Goal: Information Seeking & Learning: Learn about a topic

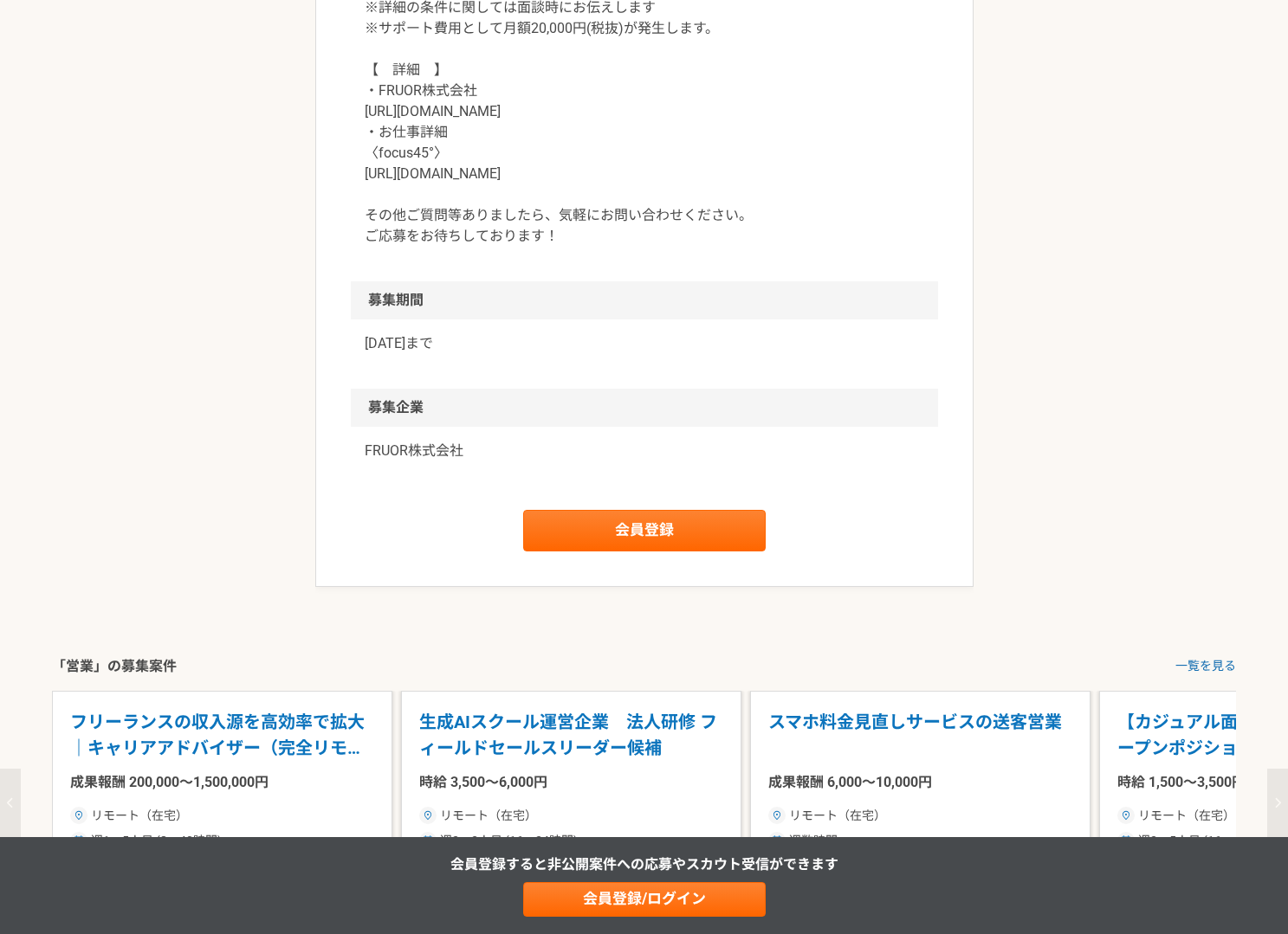
scroll to position [1750, 0]
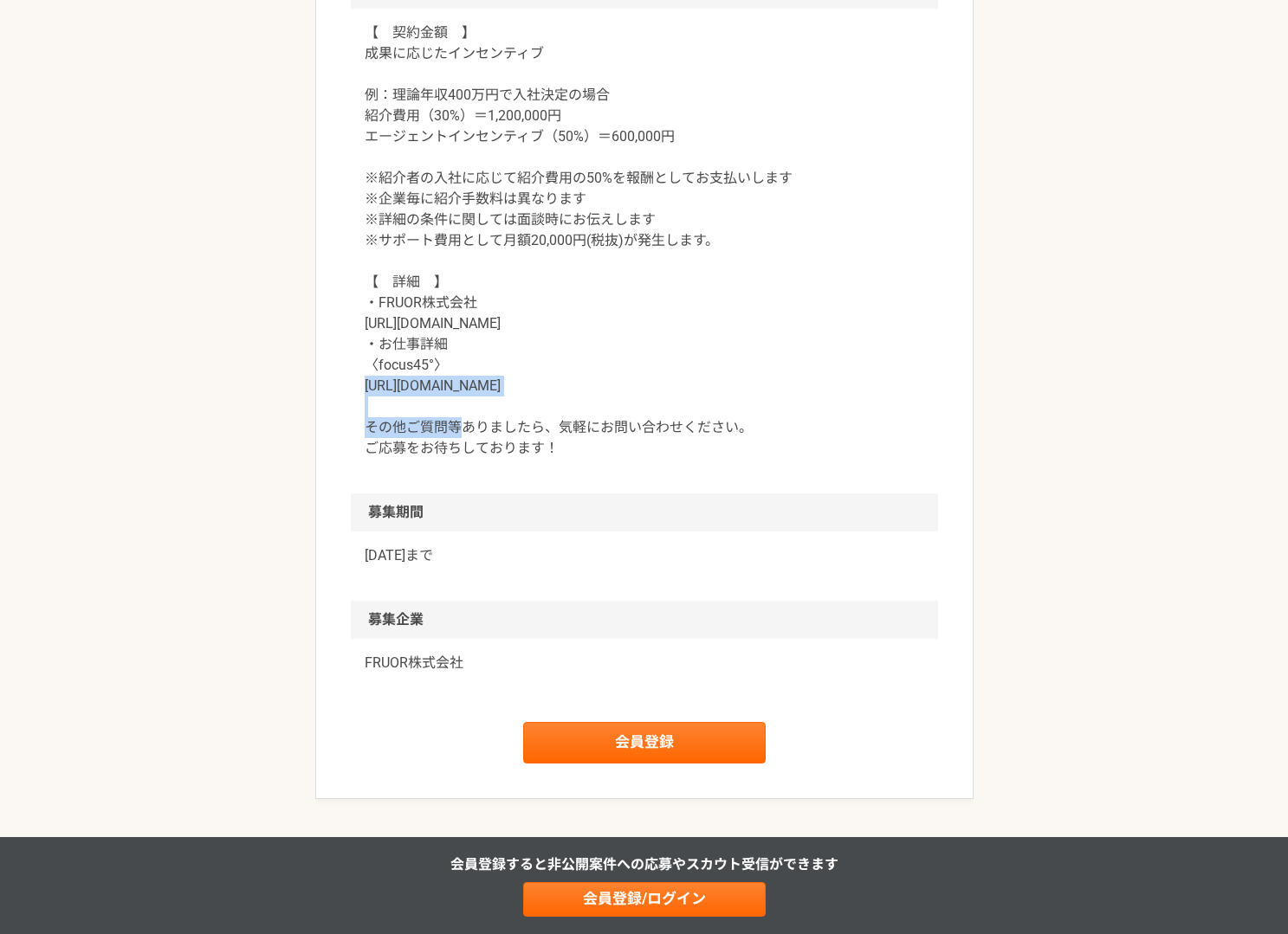
drag, startPoint x: 357, startPoint y: 389, endPoint x: 551, endPoint y: 390, distance: 194.0
click at [551, 390] on div "【　契約金額　】 成果に応じたインセンティブ 例：理論年収400万円で入社決定の場合 紹介費用（30%）＝1,200,000円 エージェントインセンティブ（5…" at bounding box center [644, 251] width 587 height 485
copy p "[URL][DOMAIN_NAME]"
click at [780, 213] on p "【　契約金額　】 成果に応じたインセンティブ 例：理論年収400万円で入社決定の場合 紹介費用（30%）＝1,200,000円 エージェントインセンティブ（5…" at bounding box center [644, 240] width 559 height 436
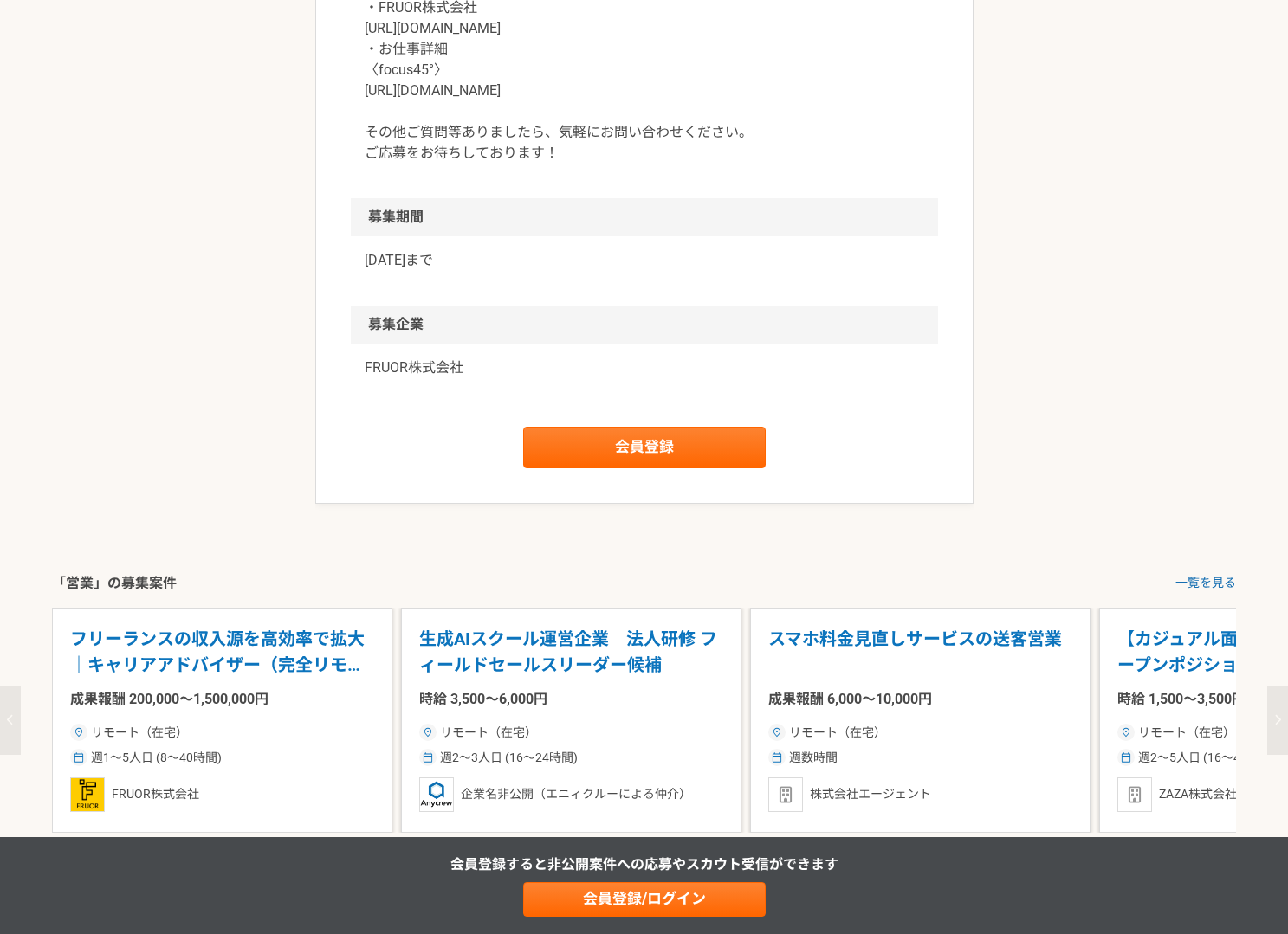
scroll to position [2055, 0]
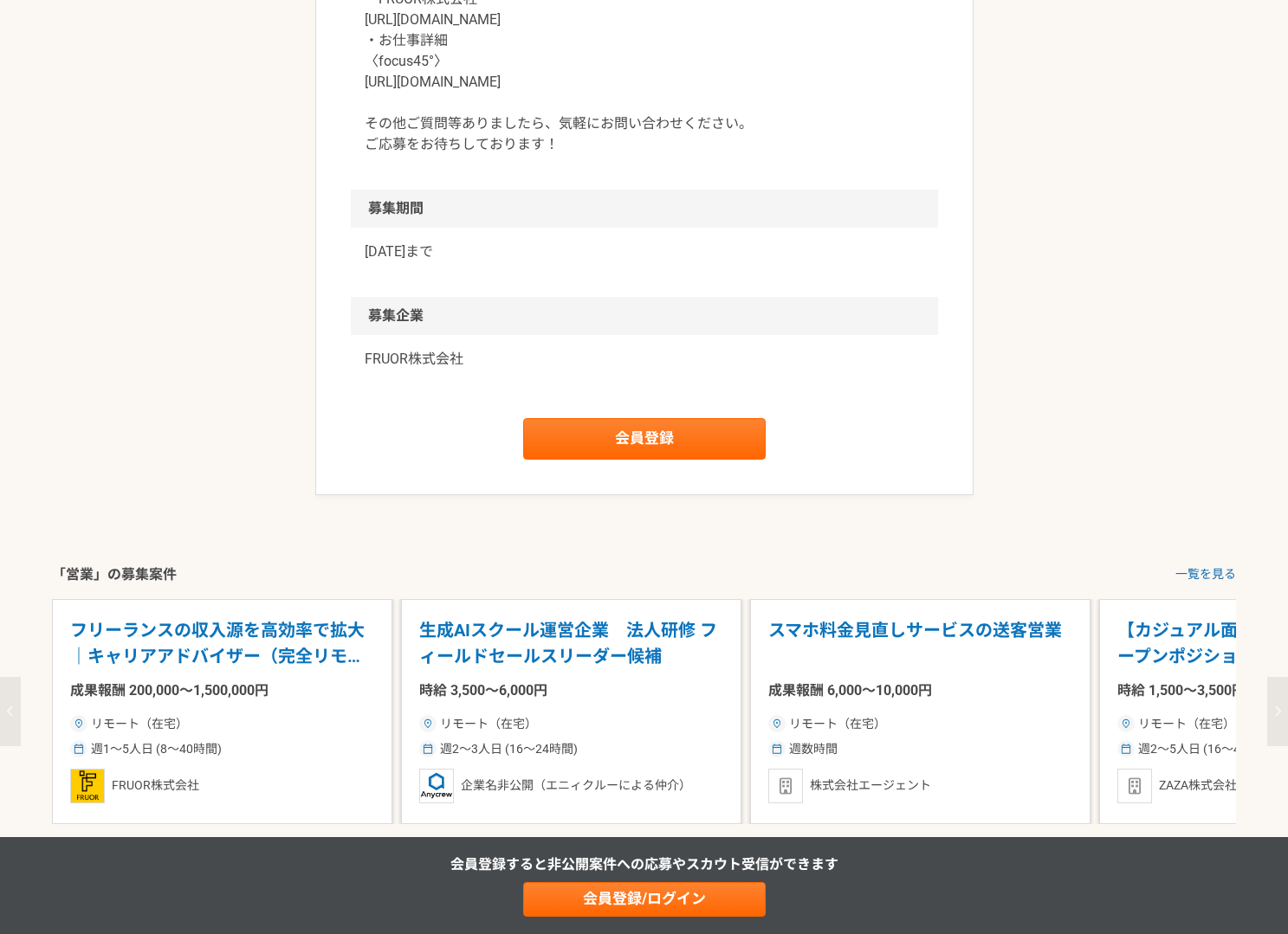
click at [258, 609] on div "フリーランスの収入源を高効率で拡大｜キャリアアドバイザー（完全リモート） 成果報酬 200,000〜1,500,000円 リモート（在宅） 週1〜5人日 (8…" at bounding box center [222, 711] width 341 height 226
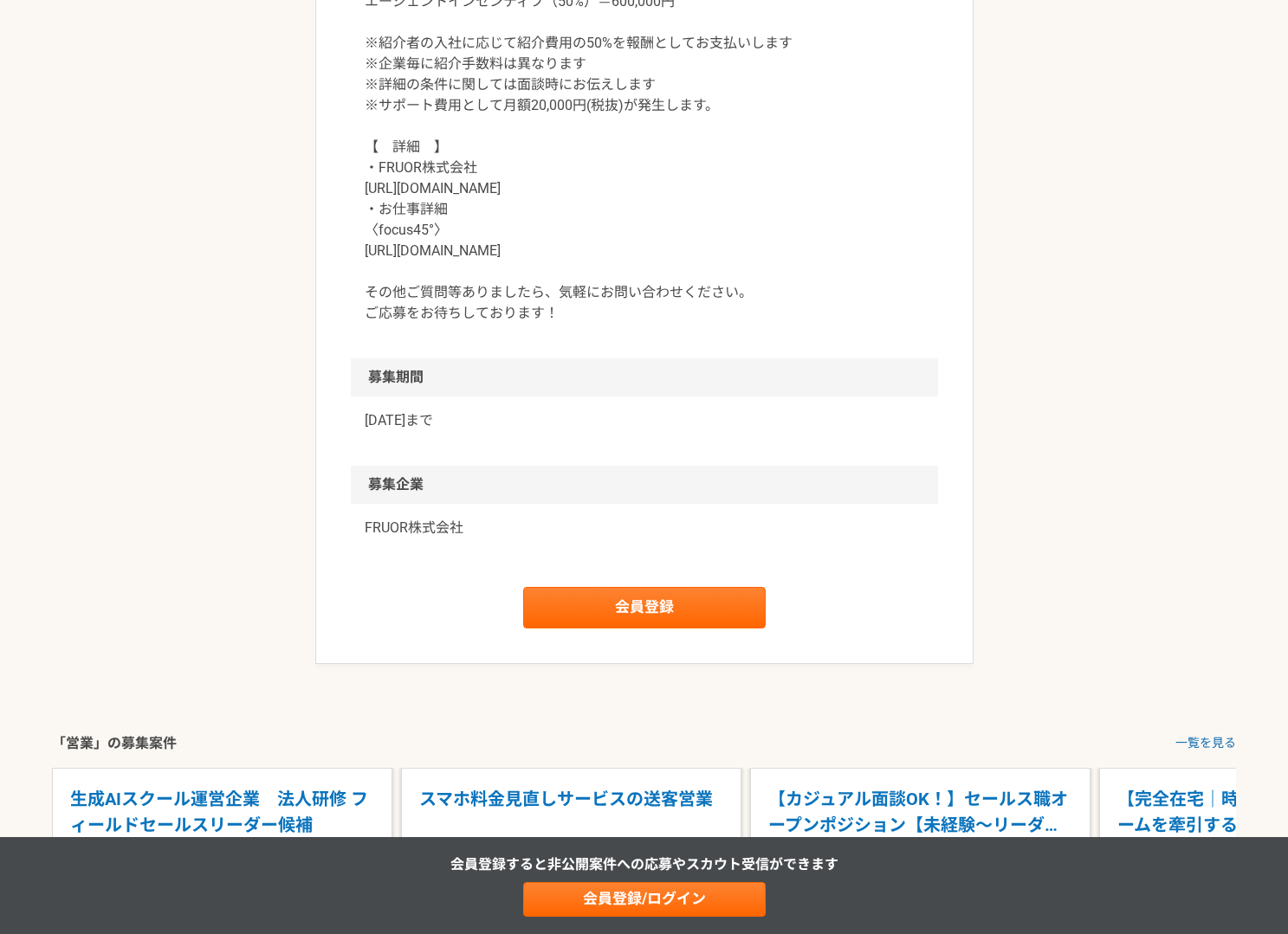
scroll to position [1836, 0]
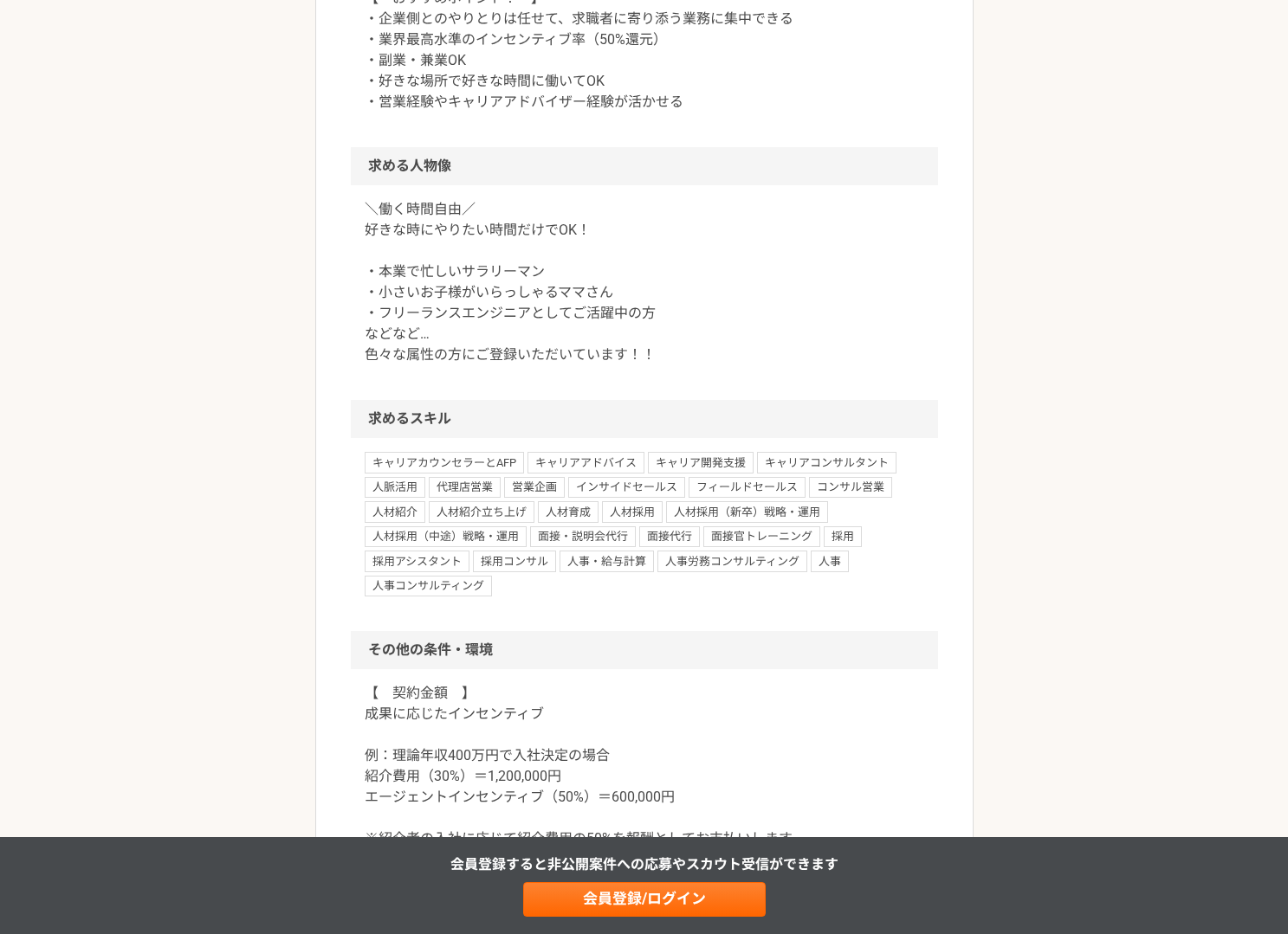
scroll to position [2514, 0]
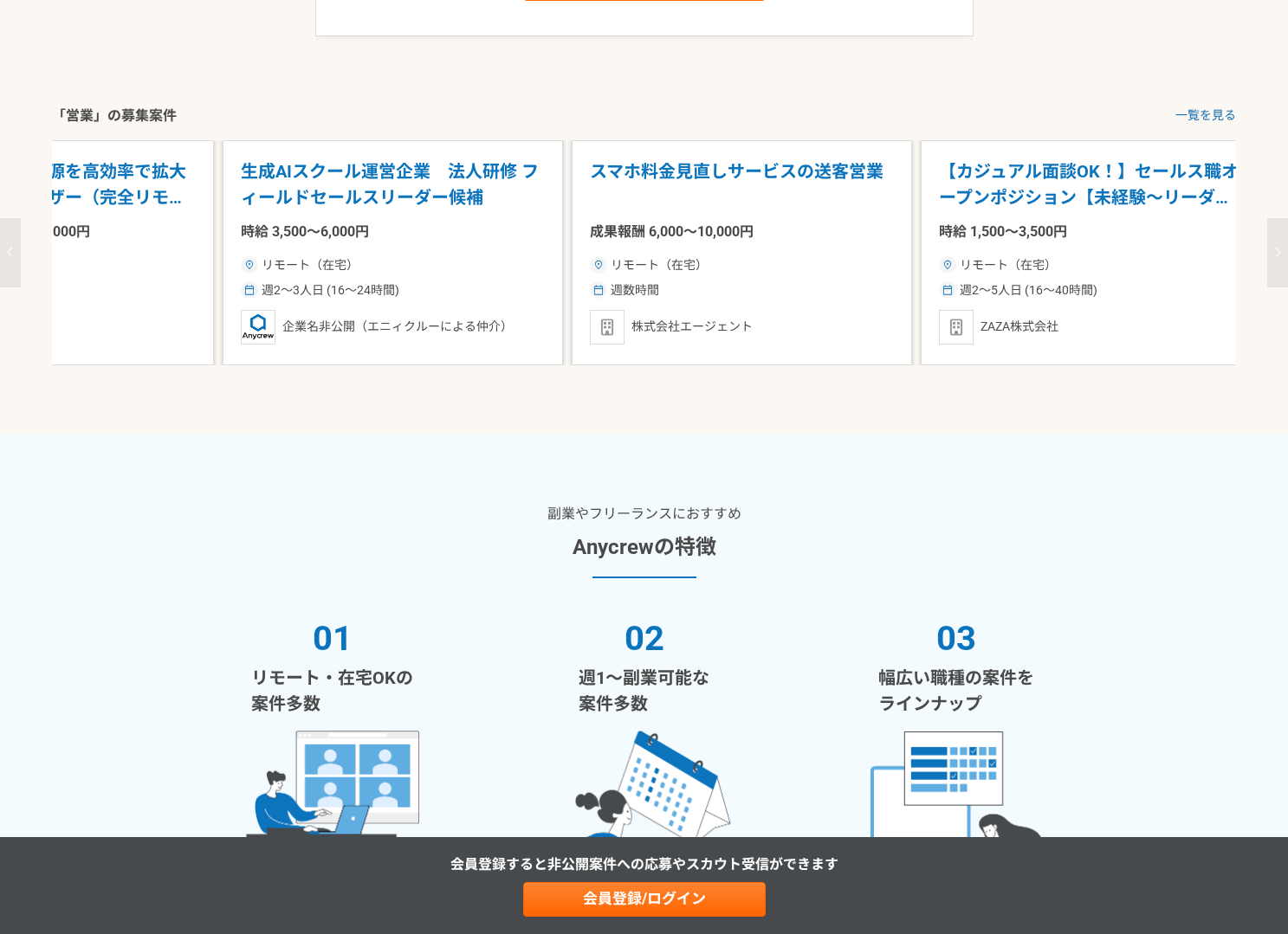
drag, startPoint x: 1052, startPoint y: 250, endPoint x: 874, endPoint y: 265, distance: 178.6
click at [874, 265] on div "スマホ料金見直しサービスの送客営業 成果報酬 6,000〜10,000円 リモート（在宅） 週数時間 株式会社エージェント" at bounding box center [741, 253] width 341 height 226
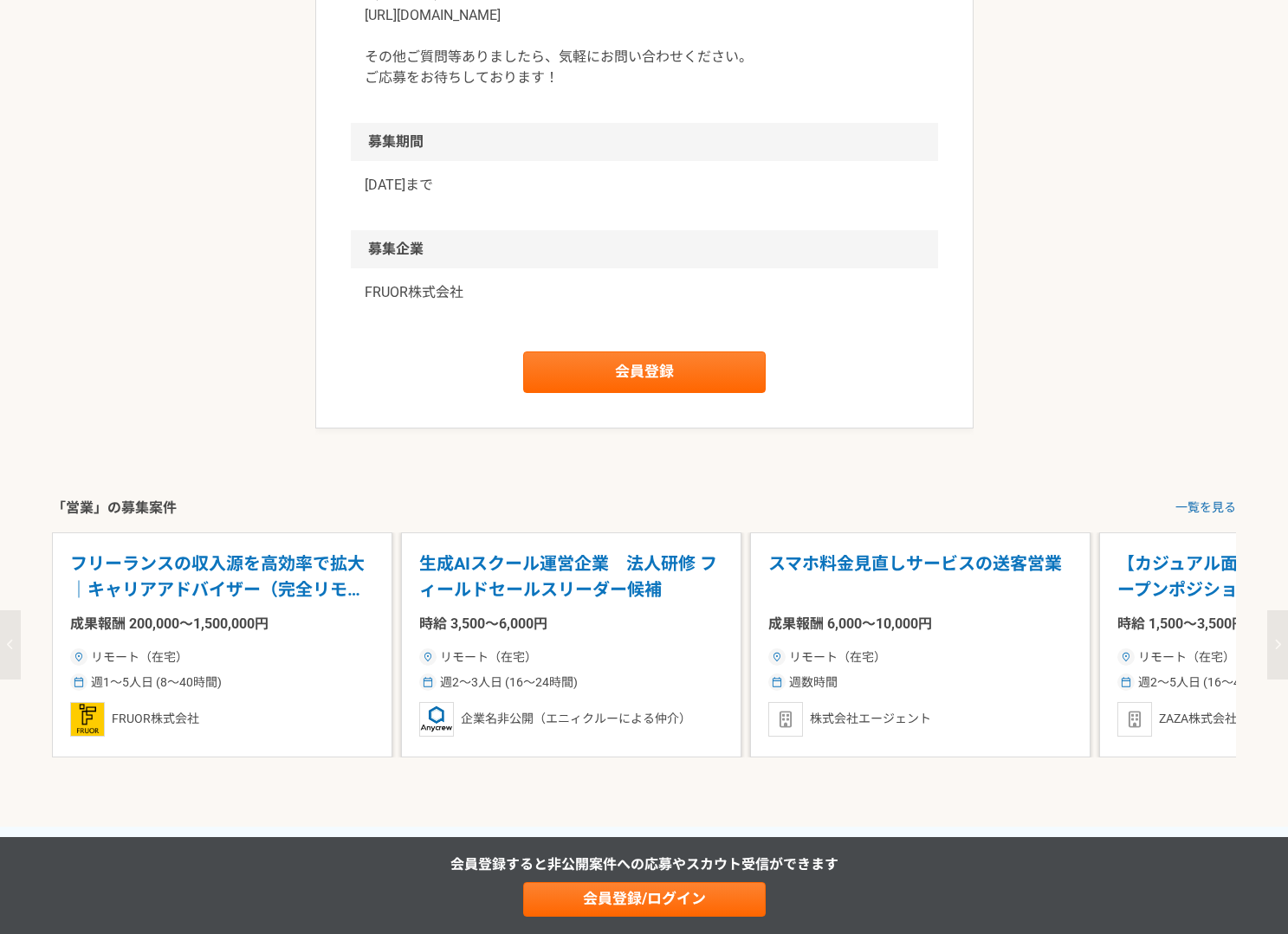
scroll to position [2142, 0]
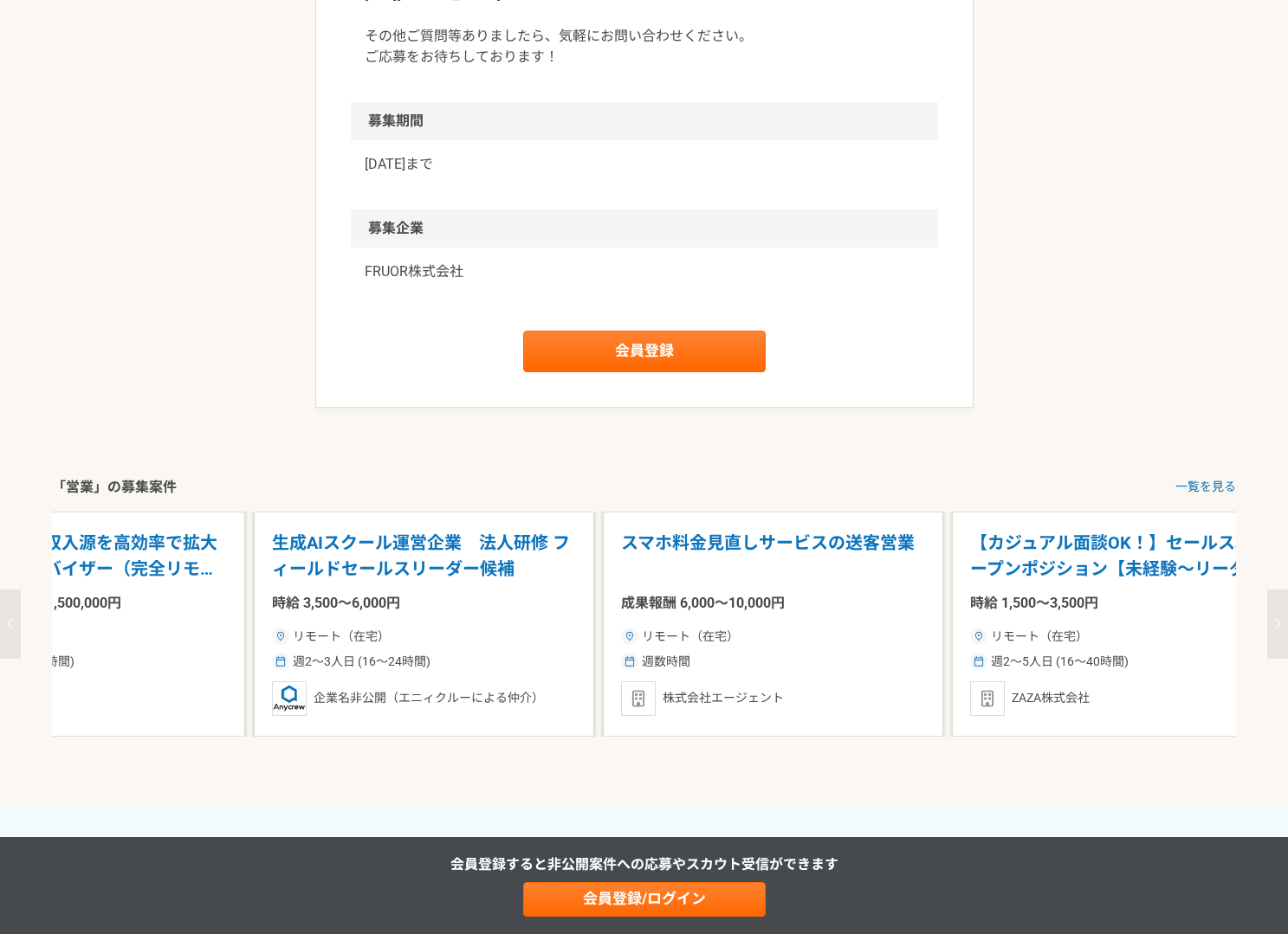
drag, startPoint x: 933, startPoint y: 575, endPoint x: 599, endPoint y: 610, distance: 335.8
click at [602, 610] on div "スマホ料金見直しサービスの送客営業 成果報酬 6,000〜10,000円 リモート（在宅） 週数時間 株式会社エージェント" at bounding box center [772, 624] width 341 height 226
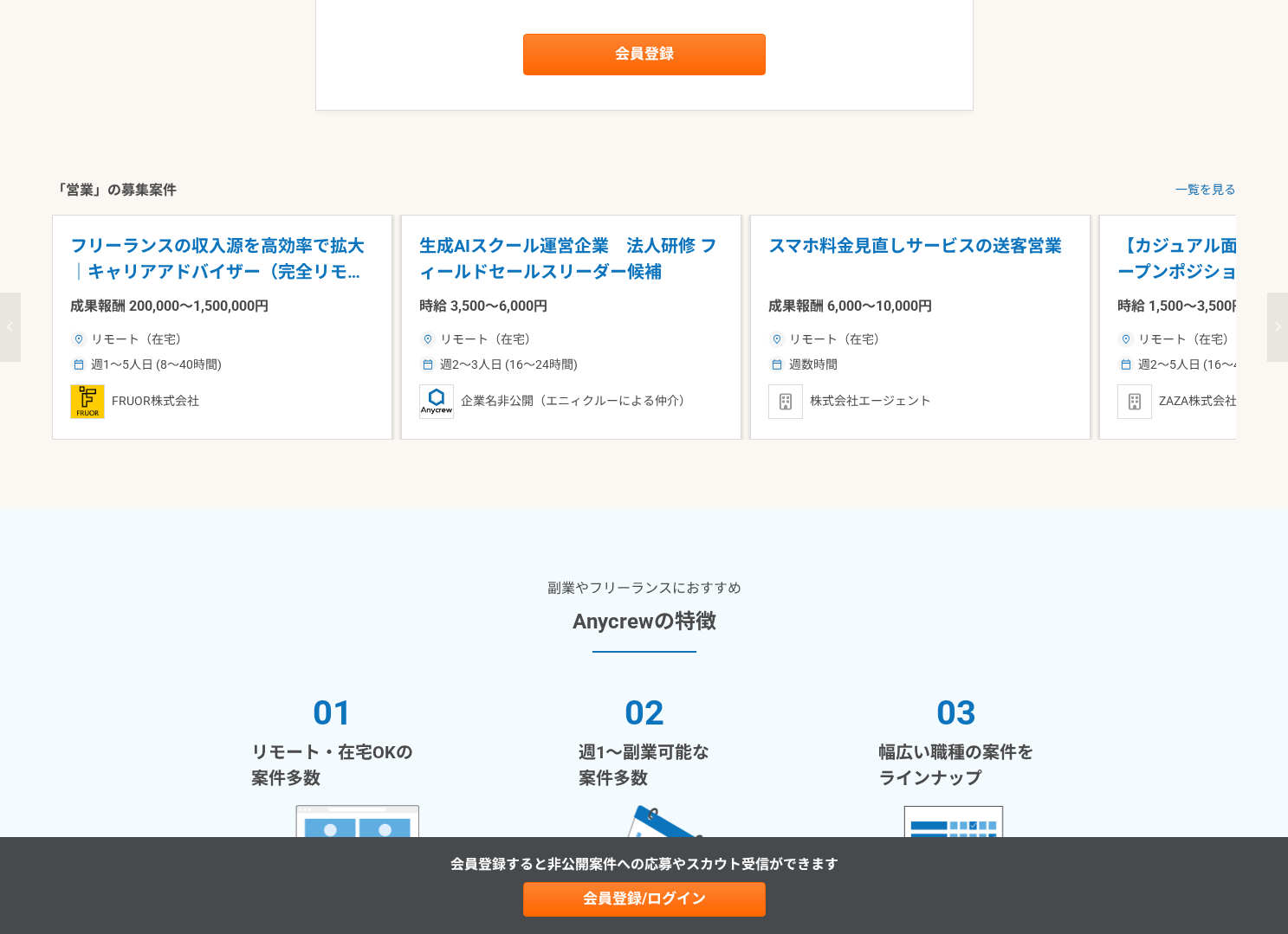
scroll to position [2440, 0]
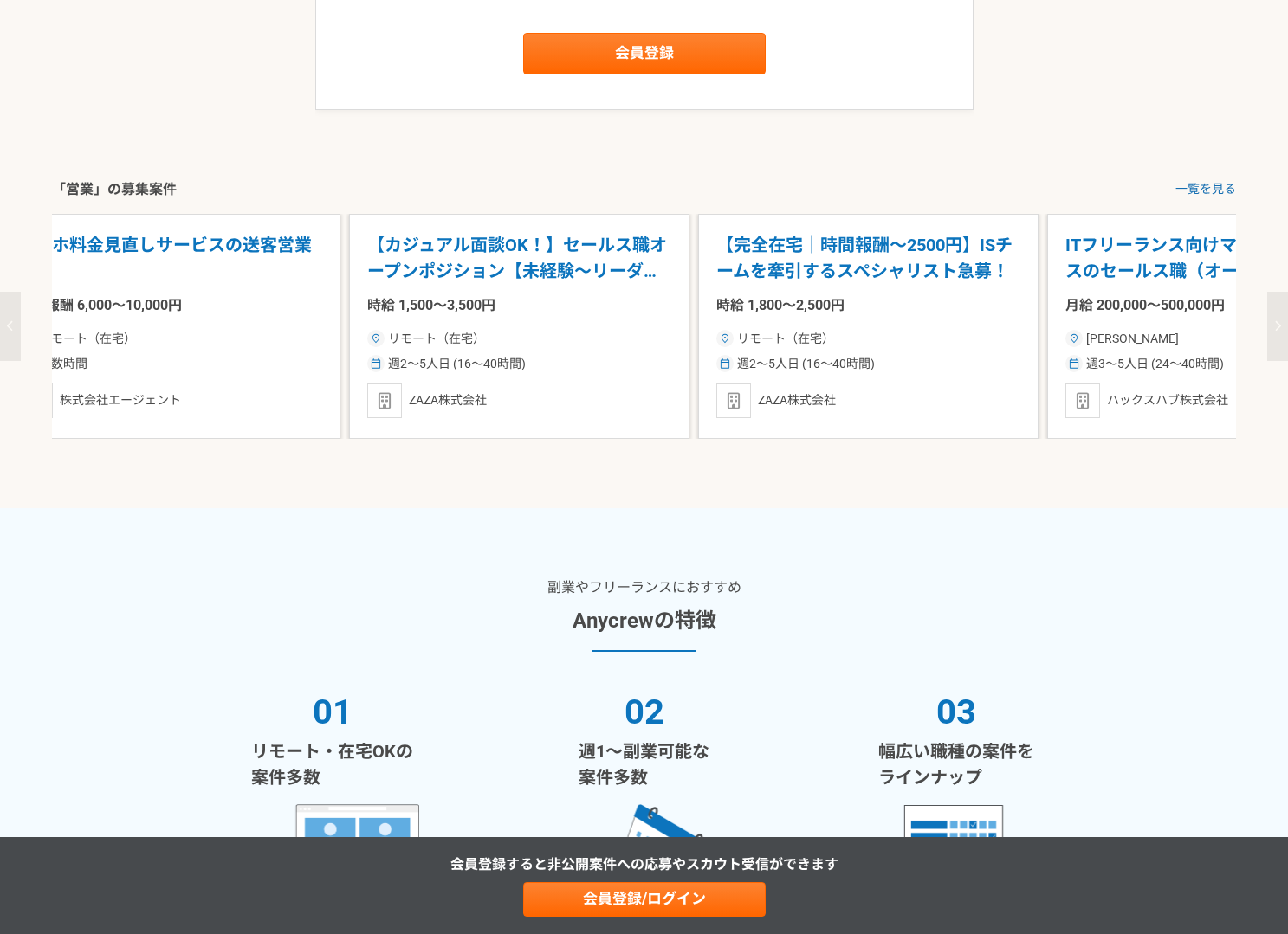
drag, startPoint x: 1213, startPoint y: 306, endPoint x: 332, endPoint y: 299, distance: 881.0
click at [367, 299] on p "時給 1,500〜3,500円" at bounding box center [519, 305] width 304 height 20
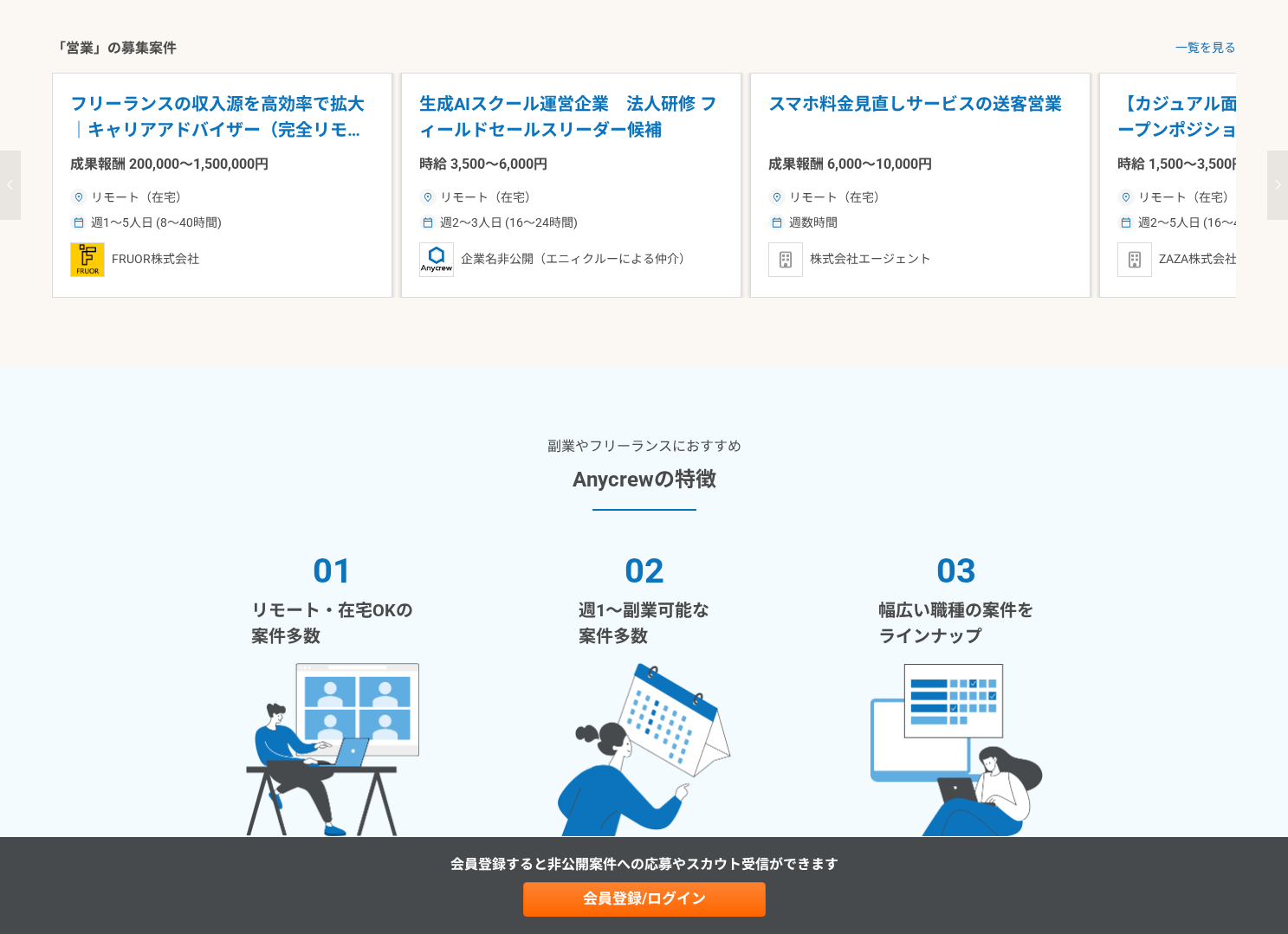
scroll to position [2584, 0]
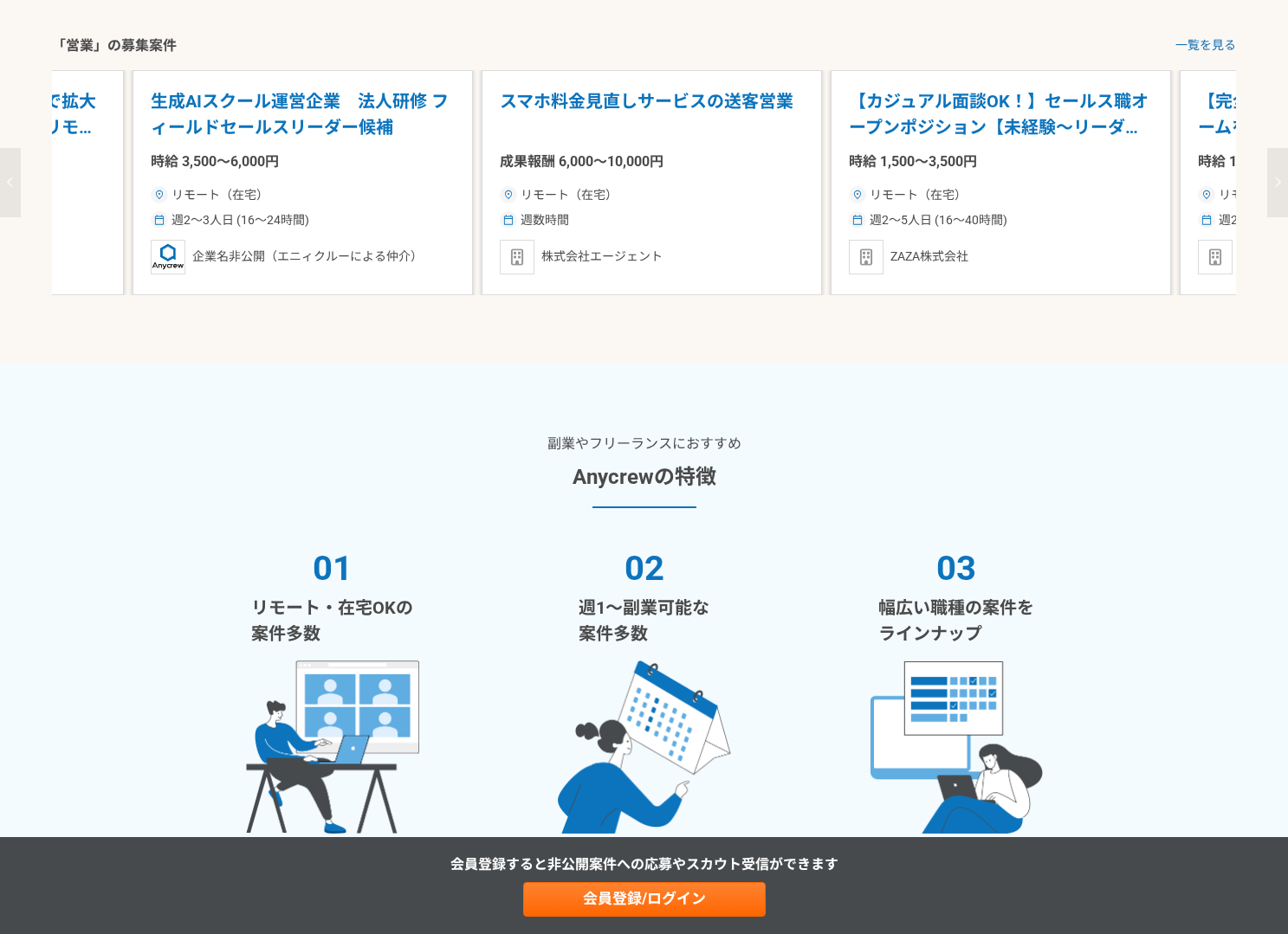
drag, startPoint x: 1189, startPoint y: 205, endPoint x: 700, endPoint y: 165, distance: 490.6
click at [831, 165] on div "【カジュアル面談OK！】セールス職オープンポジション【未経験〜リーダー候補対象】 時給 1,500〜3,500円 リモート（在宅） 週2〜5人日 (16〜40…" at bounding box center [1000, 182] width 341 height 226
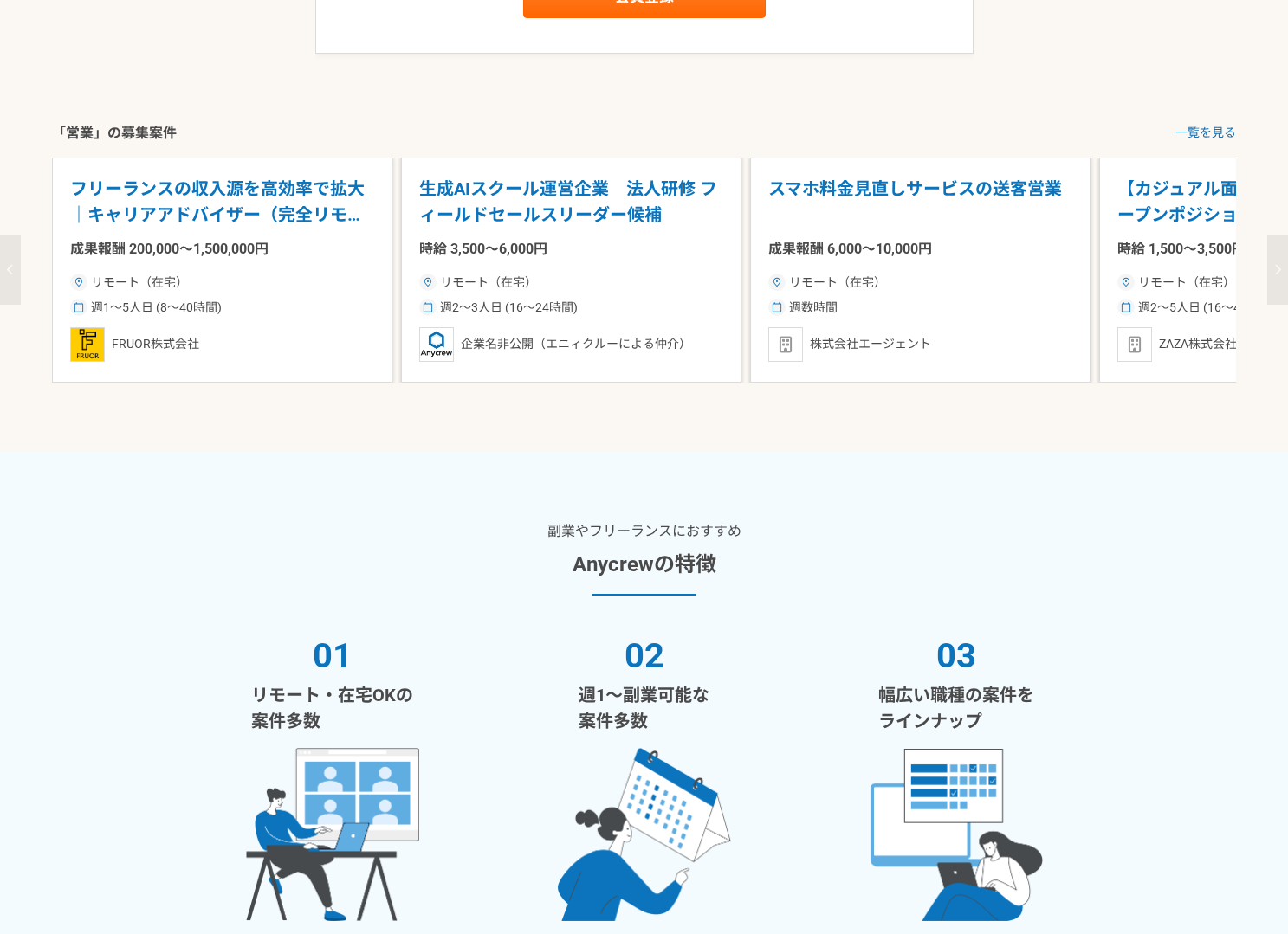
scroll to position [2426, 0]
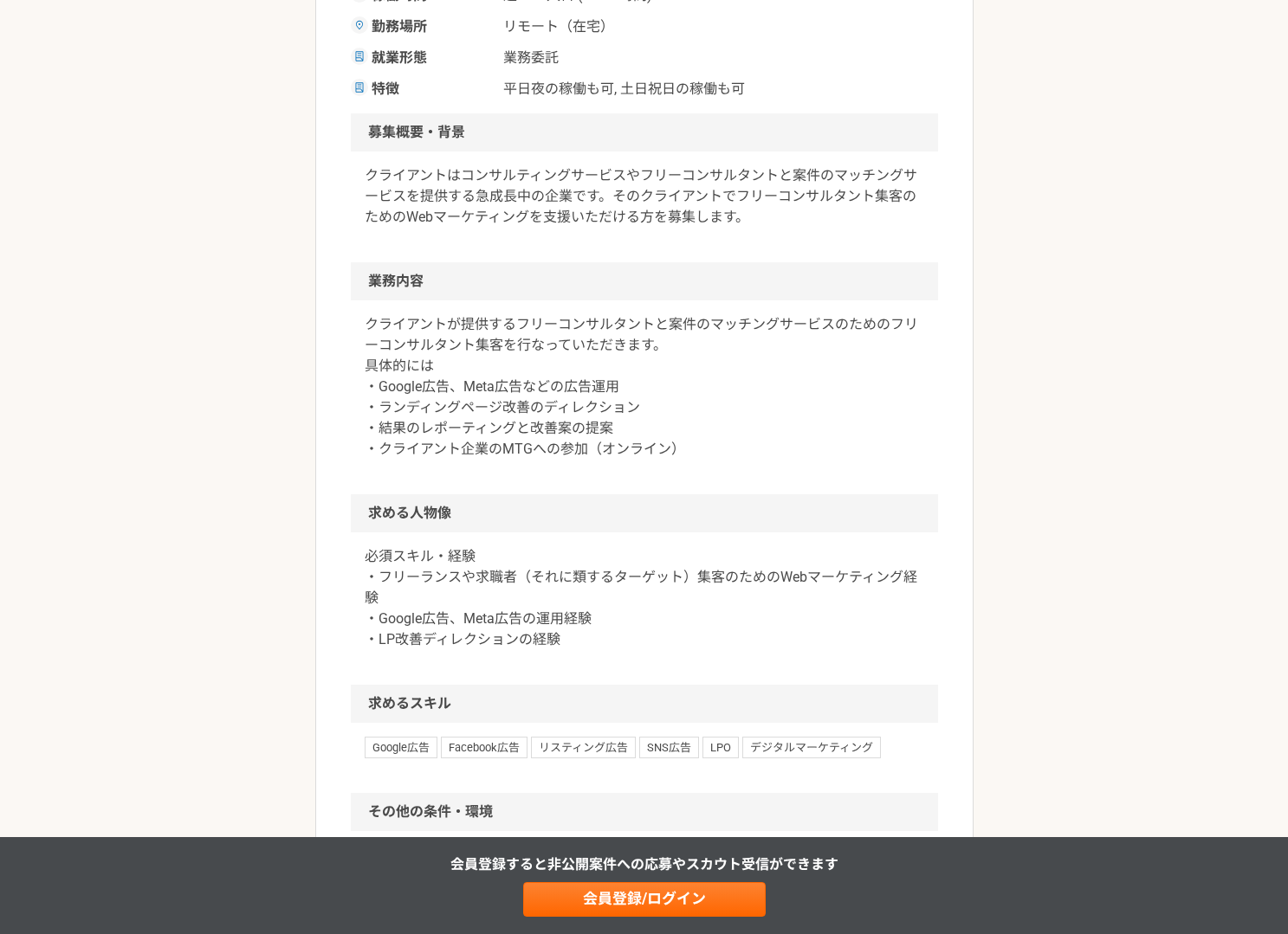
scroll to position [443, 0]
